Goal: Information Seeking & Learning: Check status

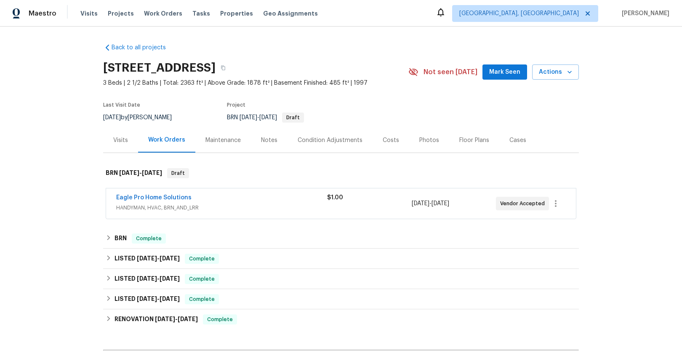
click at [171, 208] on span "HANDYMAN, HVAC, BRN_AND_LRR" at bounding box center [221, 207] width 211 height 8
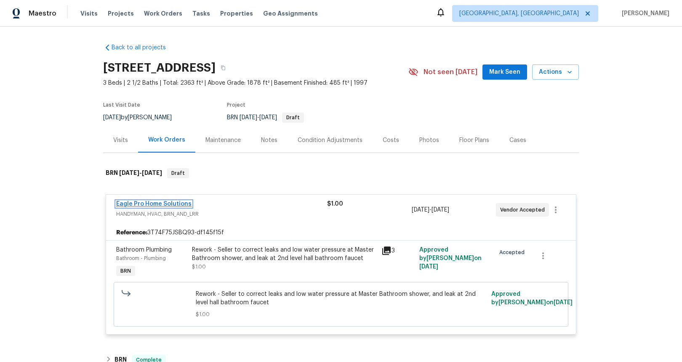
click at [164, 205] on link "Eagle Pro Home Solutions" at bounding box center [153, 204] width 75 height 6
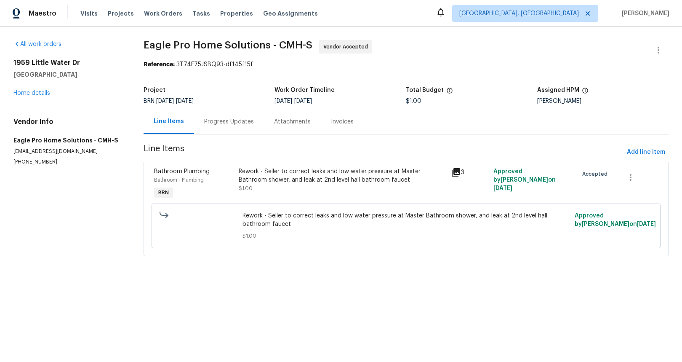
click at [224, 120] on div "Progress Updates" at bounding box center [229, 121] width 50 height 8
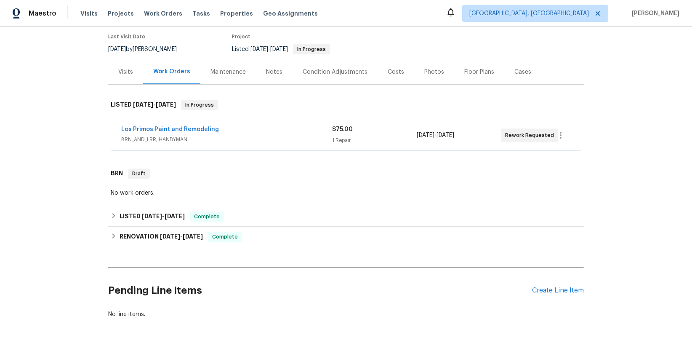
scroll to position [69, 0]
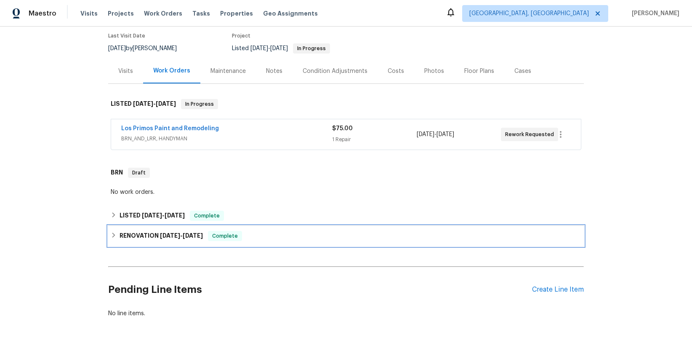
click at [176, 237] on span "[DATE]" at bounding box center [170, 235] width 20 height 6
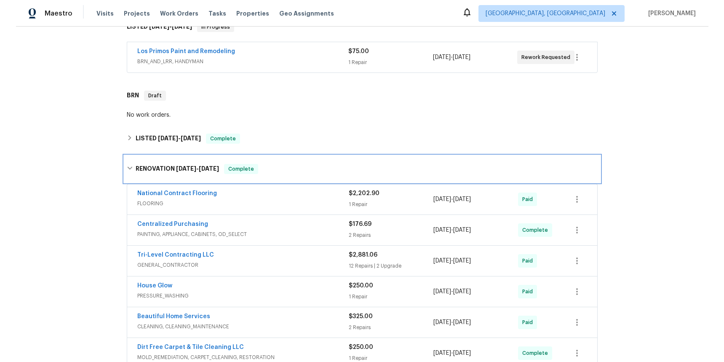
scroll to position [303, 0]
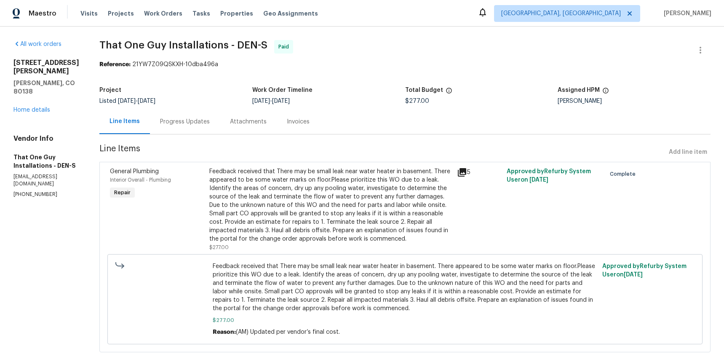
click at [457, 173] on icon at bounding box center [462, 172] width 10 height 10
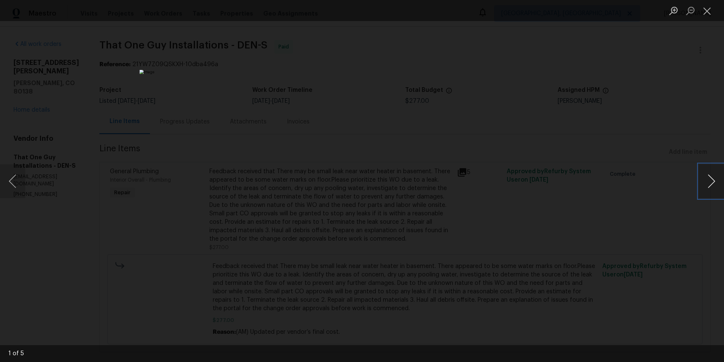
click at [711, 182] on button "Next image" at bounding box center [710, 181] width 25 height 34
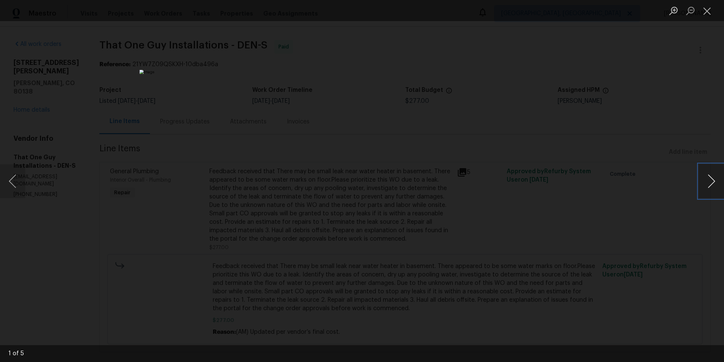
click at [711, 182] on button "Next image" at bounding box center [710, 181] width 25 height 34
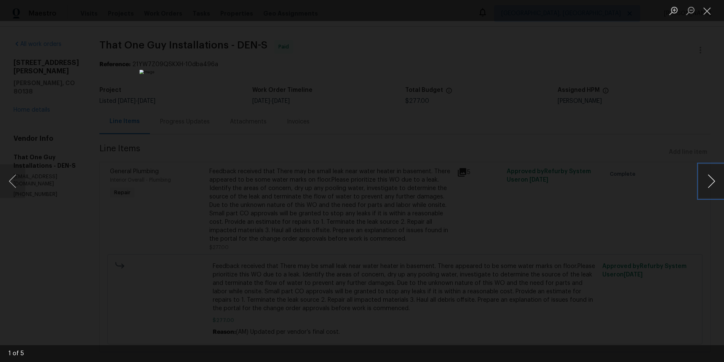
click at [711, 182] on button "Next image" at bounding box center [710, 181] width 25 height 34
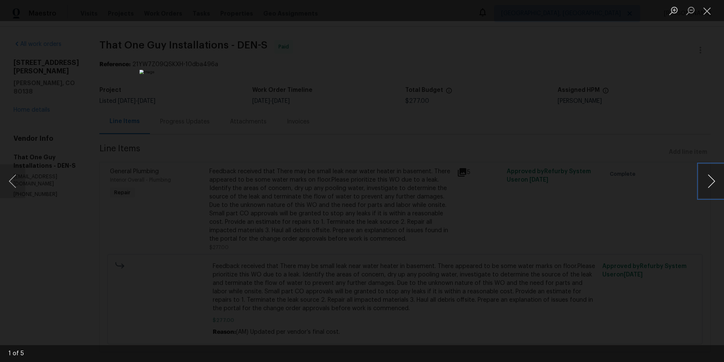
click at [711, 182] on button "Next image" at bounding box center [710, 181] width 25 height 34
click at [707, 11] on button "Close lightbox" at bounding box center [706, 10] width 17 height 15
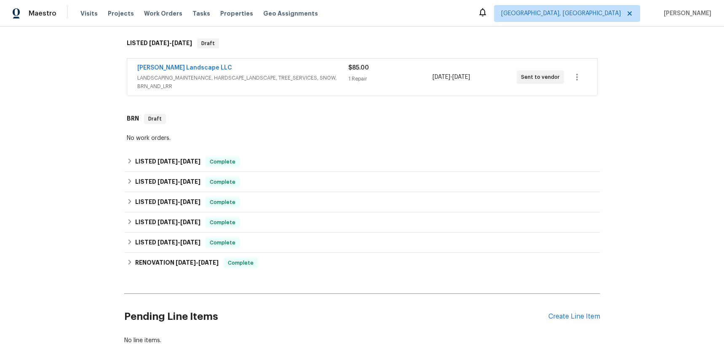
scroll to position [139, 0]
click at [236, 73] on span "LANDSCAPING_MAINTENANCE, HARDSCAPE_LANDSCAPE, TREE_SERVICES, SNOW, BRN_AND_LRR" at bounding box center [242, 81] width 211 height 17
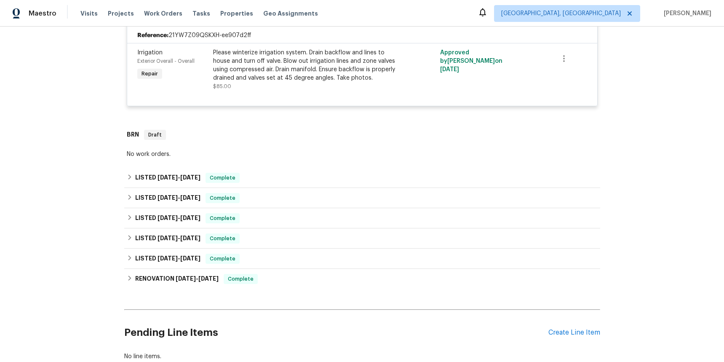
scroll to position [213, 0]
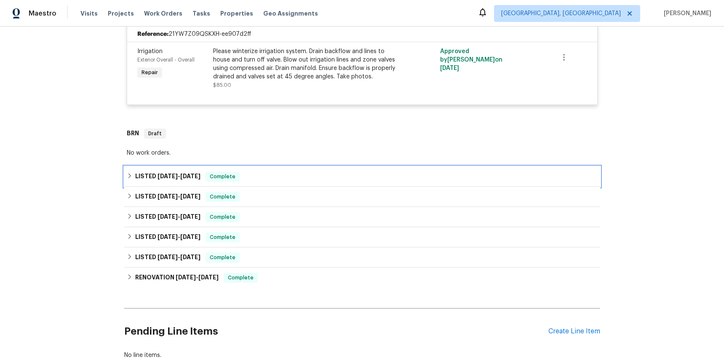
click at [163, 173] on span "8/26/25" at bounding box center [167, 176] width 20 height 6
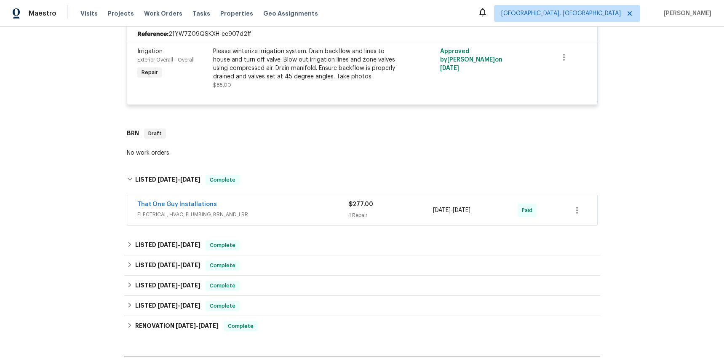
click at [197, 210] on span "ELECTRICAL, HVAC, PLUMBING, BRN_AND_LRR" at bounding box center [242, 214] width 211 height 8
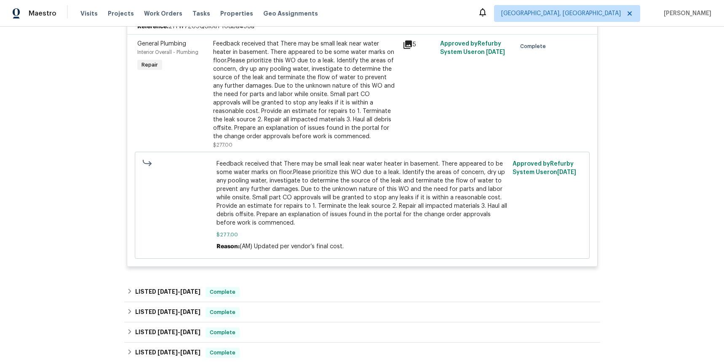
scroll to position [465, 0]
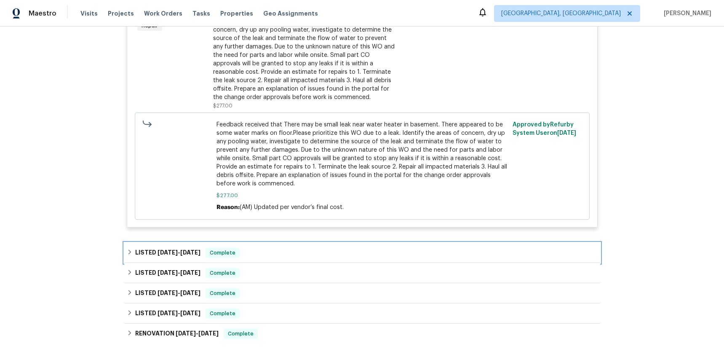
drag, startPoint x: 167, startPoint y: 240, endPoint x: 189, endPoint y: 235, distance: 22.0
click at [168, 248] on h6 "LISTED 7/22/25 - 8/18/25" at bounding box center [167, 253] width 65 height 10
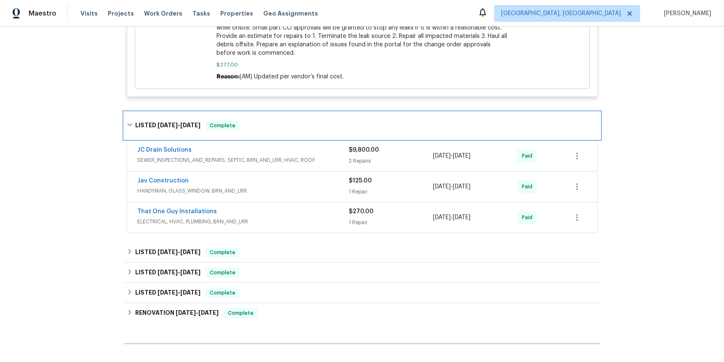
scroll to position [615, 0]
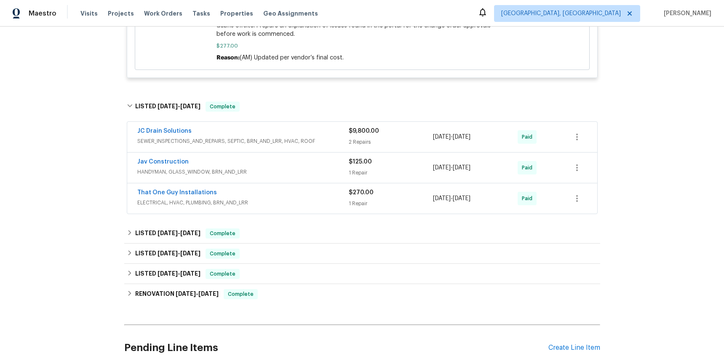
click at [229, 137] on span "SEWER_INSPECTIONS_AND_REPAIRS, SEPTIC, BRN_AND_LRR, HVAC, ROOF" at bounding box center [242, 141] width 211 height 8
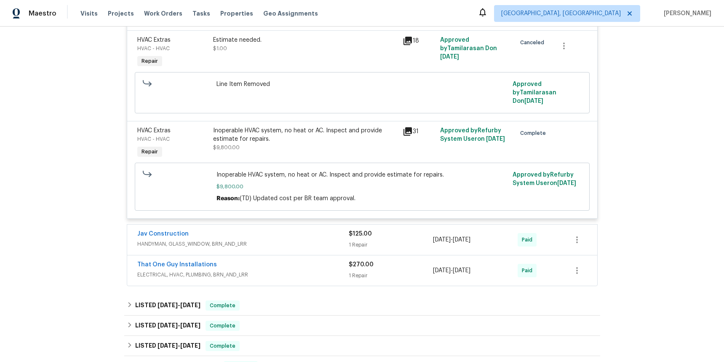
scroll to position [847, 0]
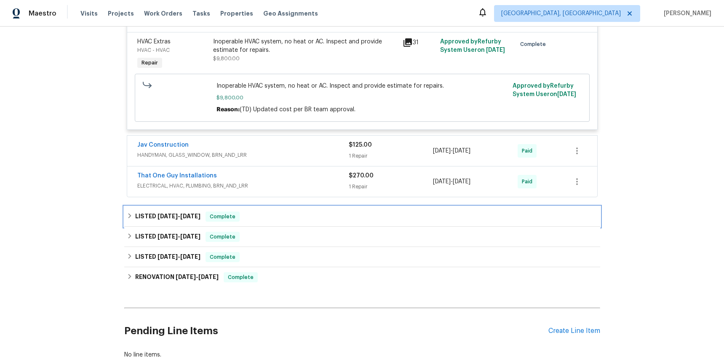
click at [169, 213] on span "6/30/25" at bounding box center [167, 216] width 20 height 6
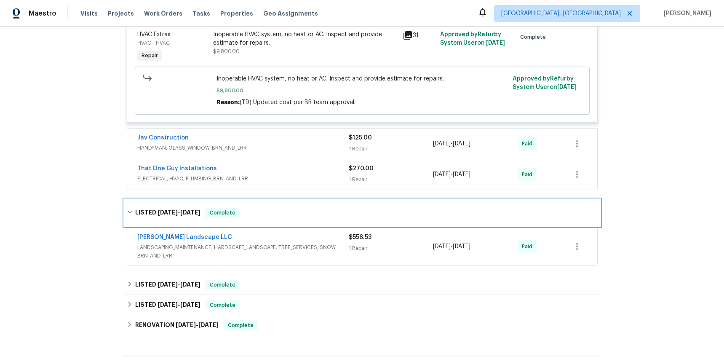
scroll to position [863, 0]
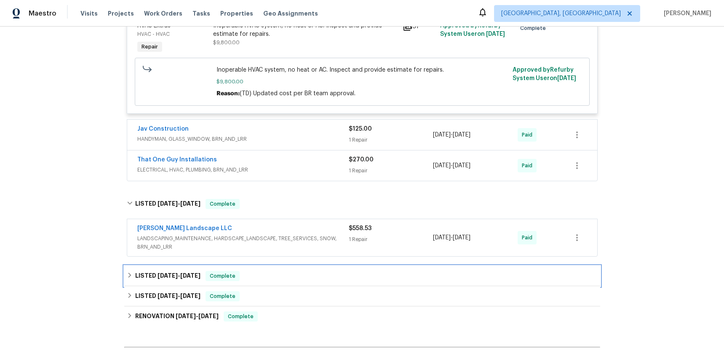
click at [174, 272] on span "5/23/25" at bounding box center [167, 275] width 20 height 6
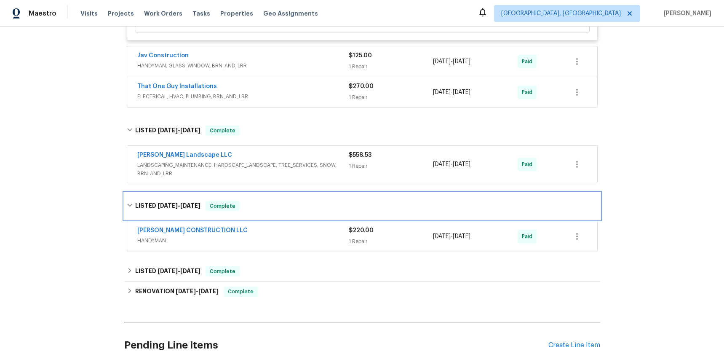
scroll to position [1003, 0]
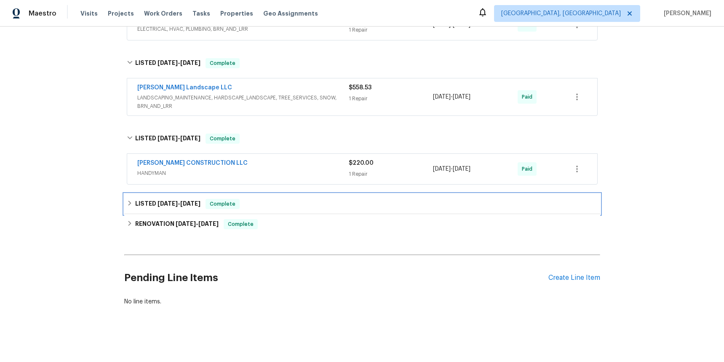
click at [160, 200] on span "4/30/25" at bounding box center [167, 203] width 20 height 6
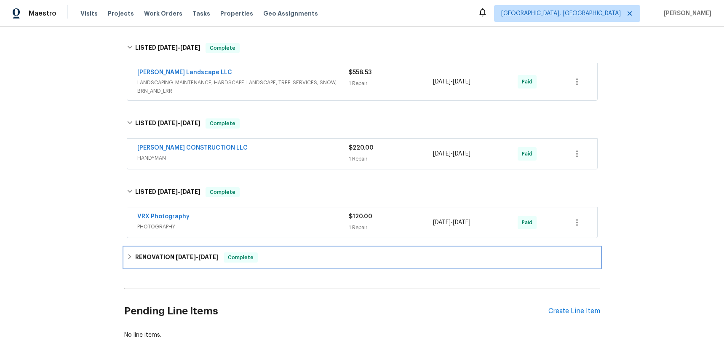
click at [178, 254] on span "4/16/25" at bounding box center [186, 257] width 20 height 6
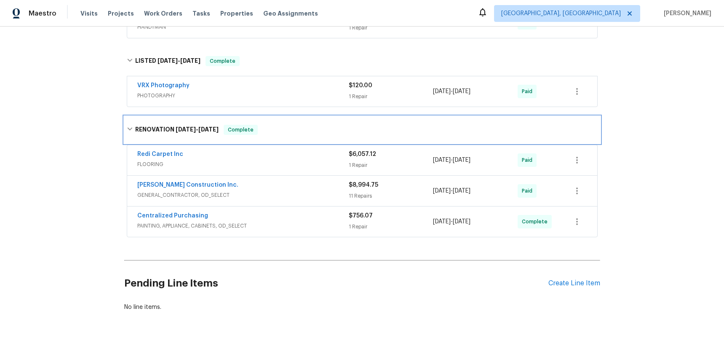
scroll to position [1155, 0]
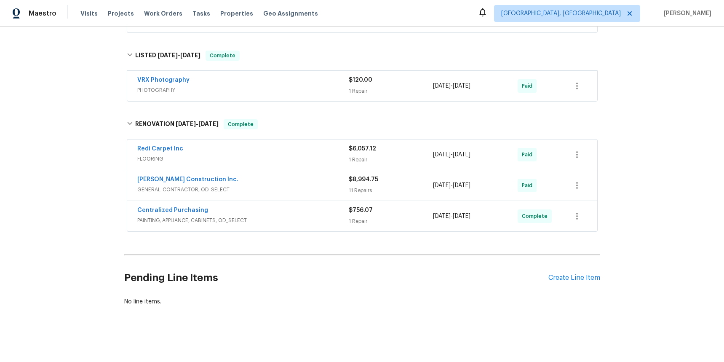
click at [201, 185] on span "GENERAL_CONTRACTOR, OD_SELECT" at bounding box center [242, 189] width 211 height 8
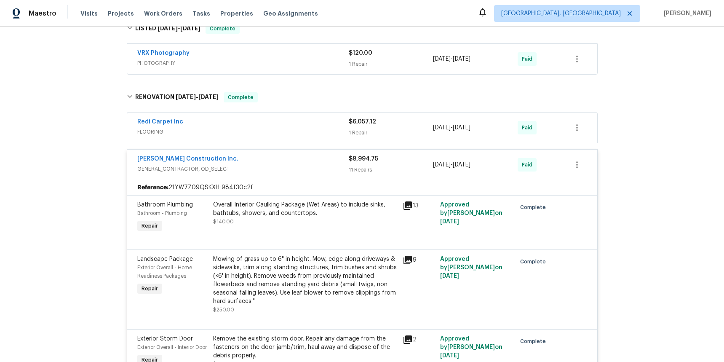
scroll to position [1116, 0]
